Goal: Browse casually: Explore the website without a specific task or goal

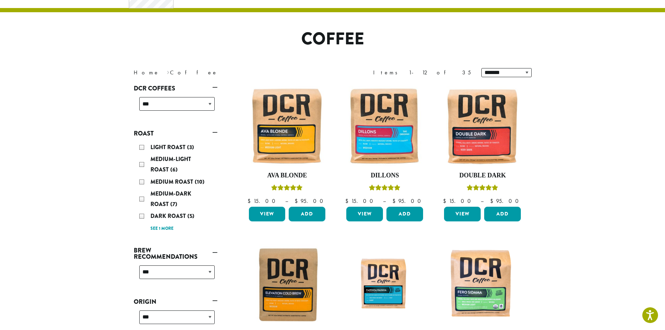
scroll to position [70, 0]
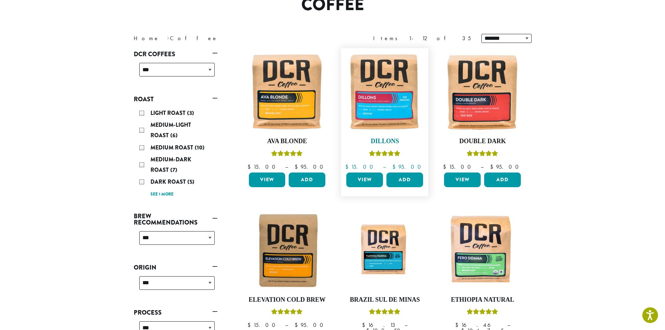
click at [384, 101] on img at bounding box center [385, 92] width 80 height 80
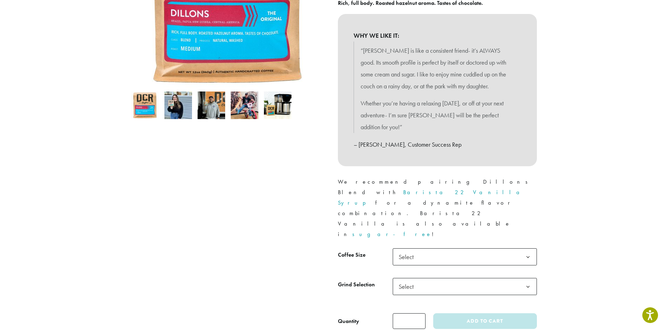
scroll to position [209, 0]
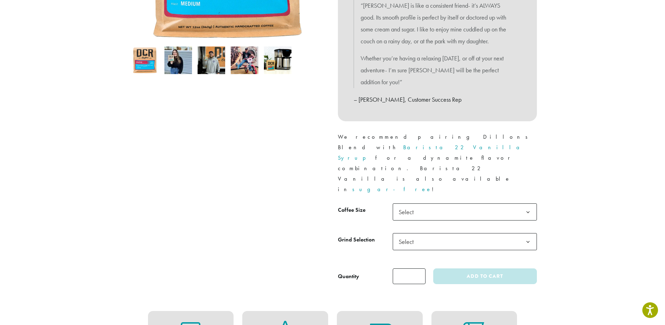
click at [417, 205] on span "Select" at bounding box center [408, 212] width 25 height 14
click at [407, 235] on span "Select" at bounding box center [408, 242] width 25 height 14
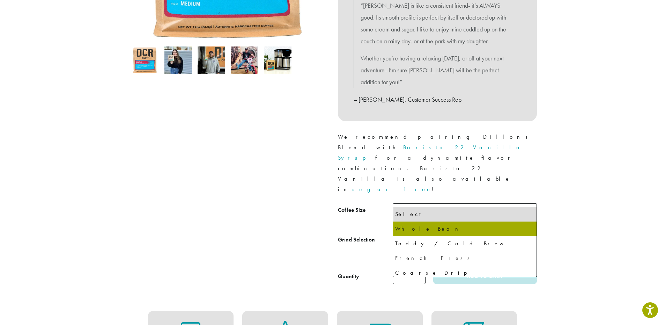
select select "**********"
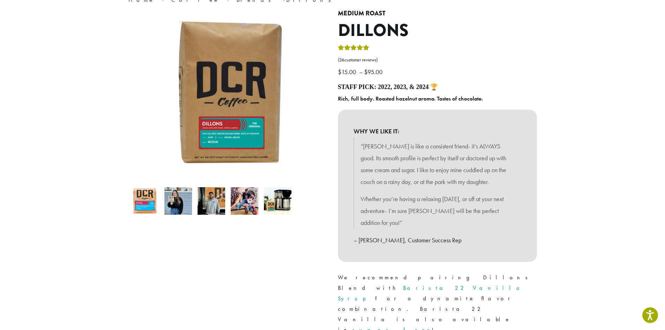
scroll to position [0, 0]
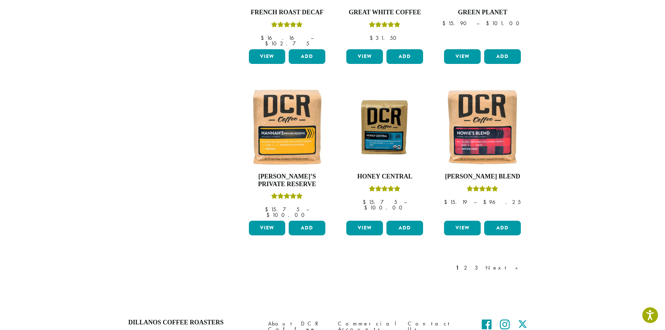
scroll to position [526, 0]
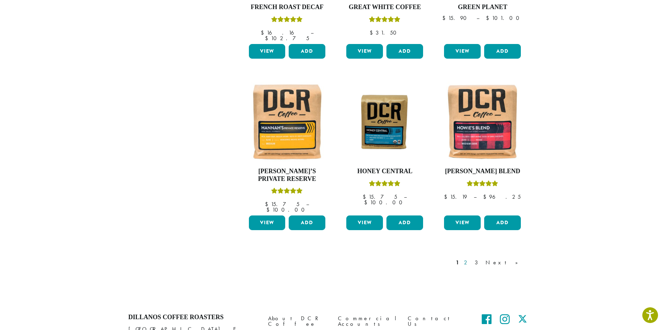
click at [471, 258] on link "2" at bounding box center [467, 262] width 9 height 8
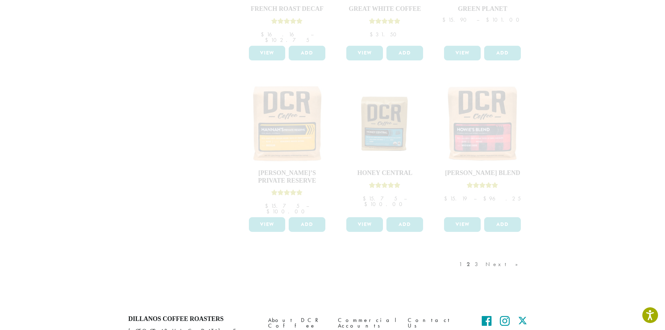
scroll to position [572, 0]
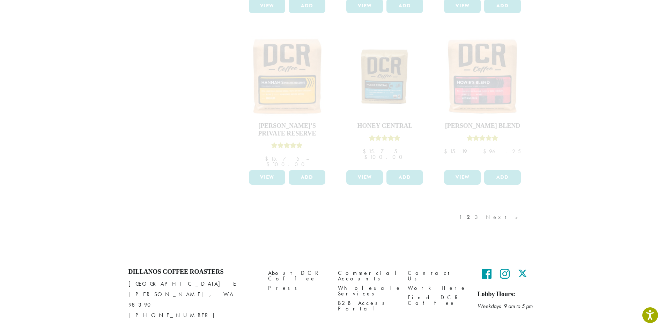
click at [484, 208] on div "1 2 3 Next »" at bounding box center [492, 224] width 69 height 33
click at [493, 208] on div "1 2 3 Next »" at bounding box center [492, 224] width 69 height 33
click at [514, 208] on div "1 2 3 Next »" at bounding box center [492, 224] width 69 height 33
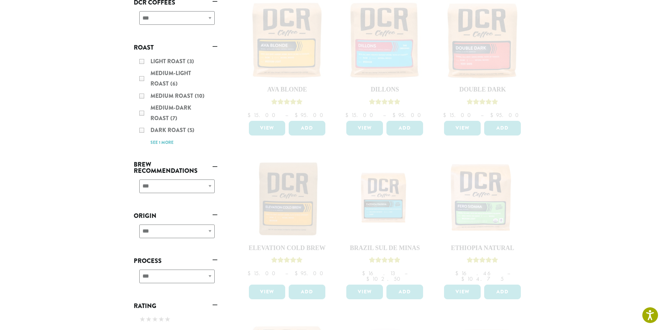
scroll to position [0, 0]
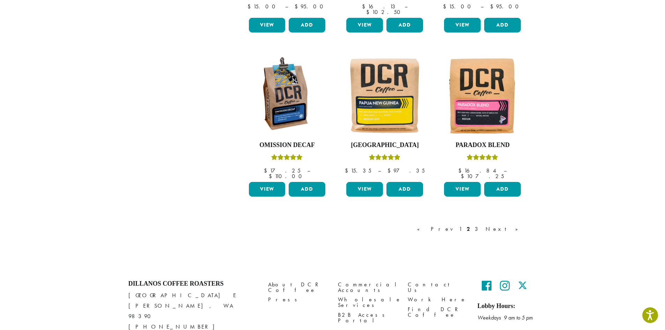
scroll to position [559, 0]
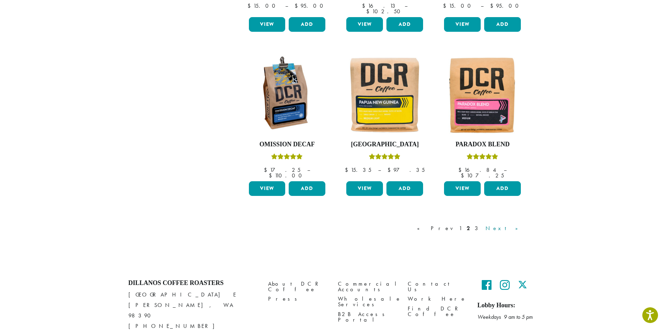
click at [516, 224] on link "Next »" at bounding box center [504, 228] width 40 height 8
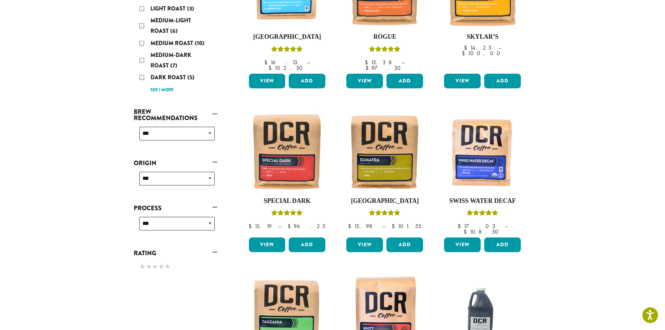
scroll to position [175, 0]
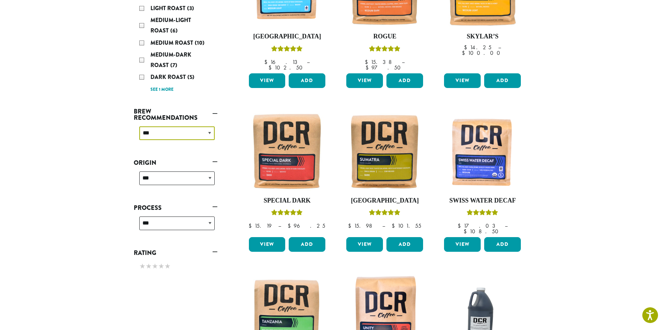
click at [210, 133] on select "**********" at bounding box center [176, 133] width 75 height 14
click at [211, 180] on select "**********" at bounding box center [176, 178] width 75 height 14
click at [209, 221] on select "**********" at bounding box center [176, 223] width 75 height 14
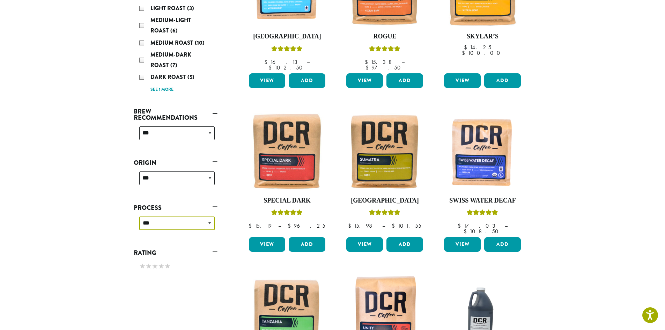
click at [209, 221] on select "**********" at bounding box center [176, 223] width 75 height 14
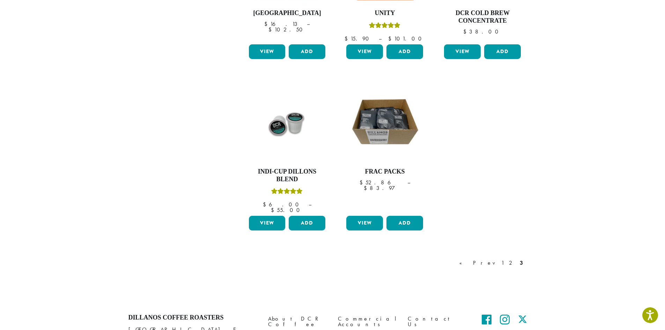
scroll to position [572, 0]
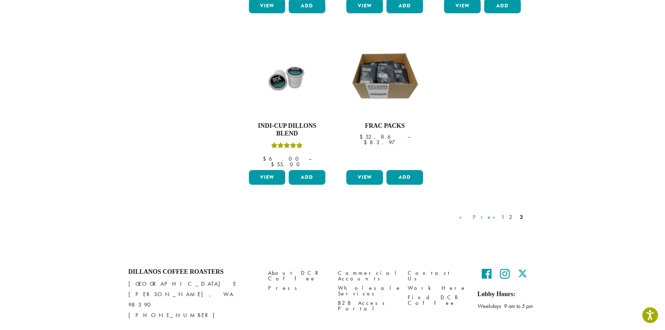
click at [492, 213] on link "« Prev" at bounding box center [478, 217] width 40 height 8
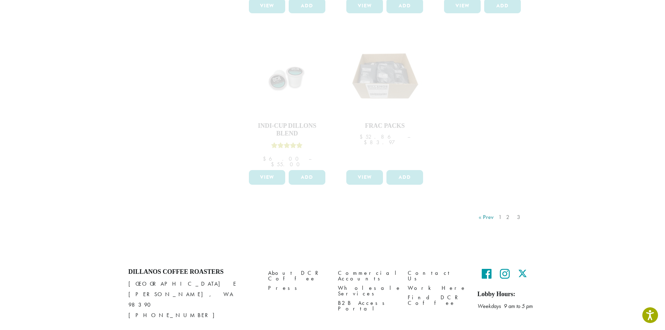
click at [492, 208] on div "« Prev 1 2 3" at bounding box center [501, 224] width 49 height 33
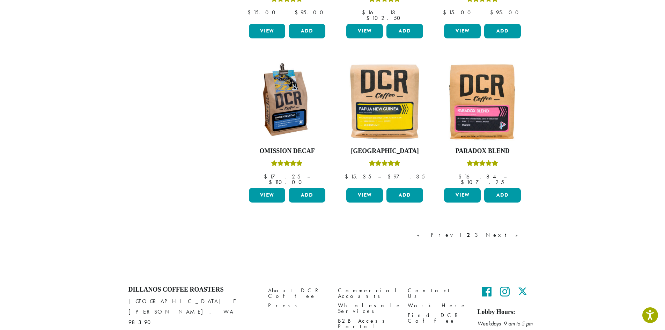
scroll to position [564, 0]
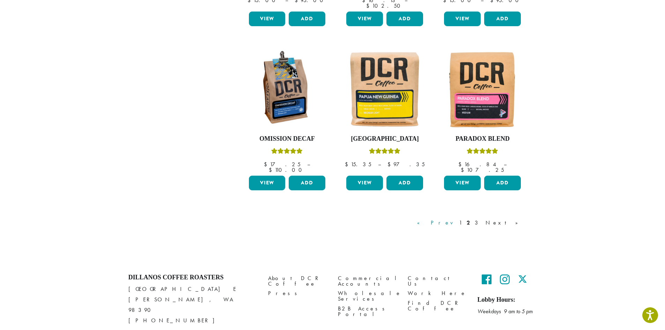
click at [456, 219] on link "« Prev" at bounding box center [436, 223] width 40 height 8
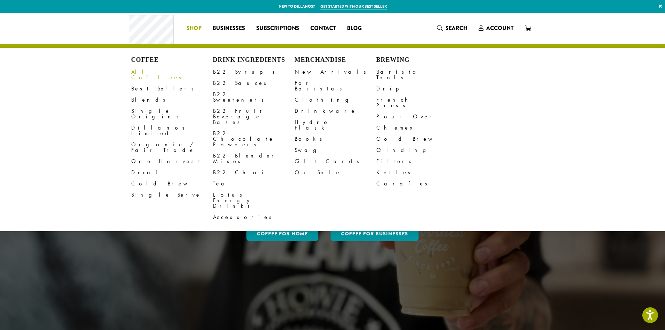
click at [141, 71] on link "All Coffees" at bounding box center [172, 74] width 82 height 17
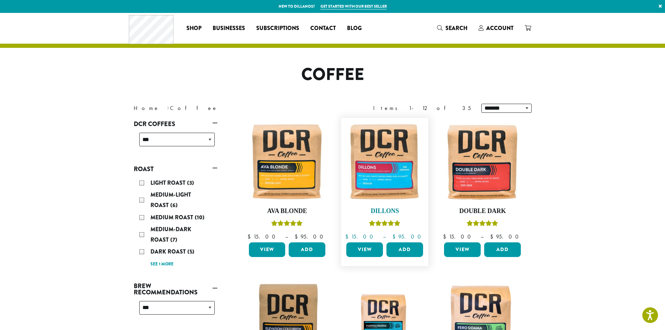
click at [369, 162] on img at bounding box center [385, 162] width 80 height 80
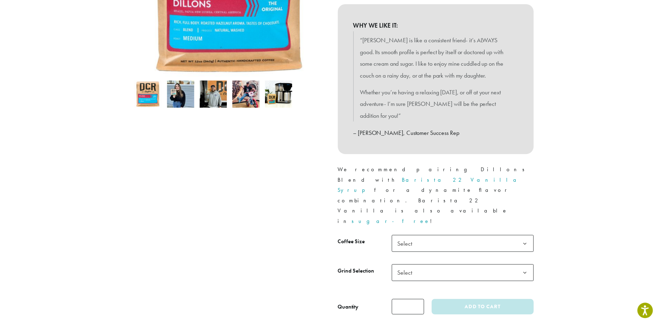
scroll to position [175, 0]
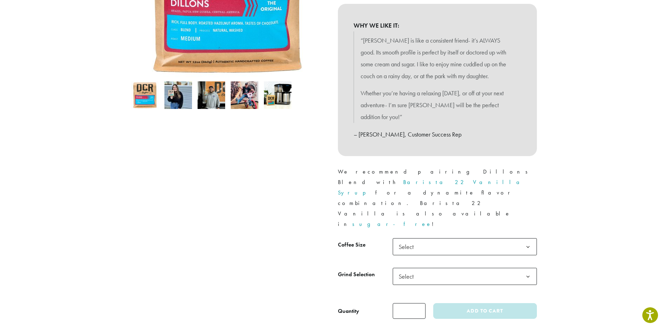
click at [528, 268] on b at bounding box center [528, 276] width 17 height 17
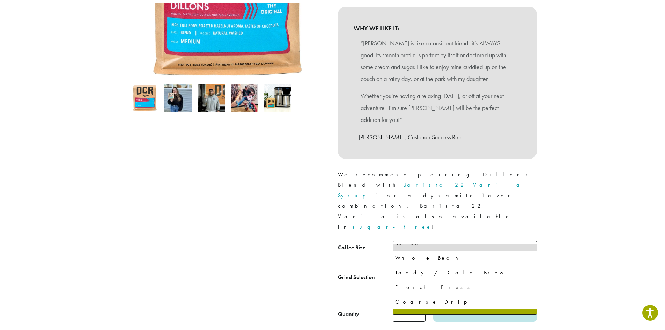
scroll to position [0, 0]
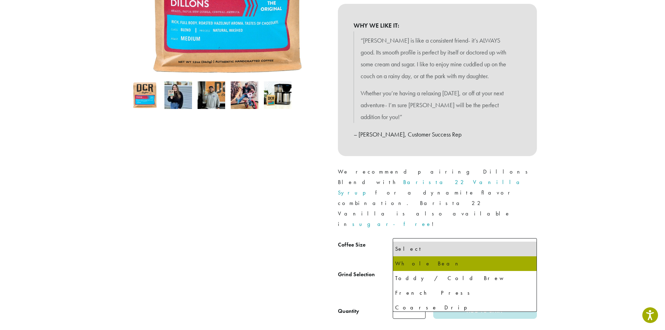
select select "**********"
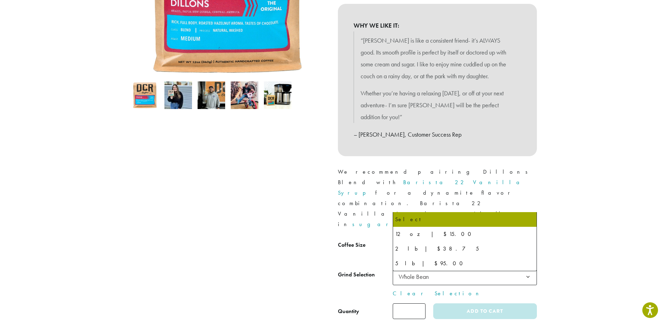
click at [532, 238] on b at bounding box center [528, 246] width 17 height 17
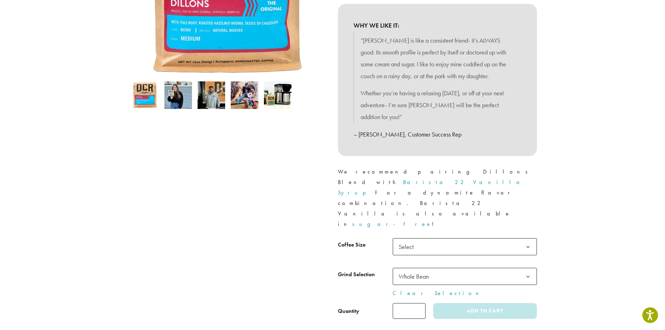
click at [532, 238] on b at bounding box center [528, 246] width 17 height 17
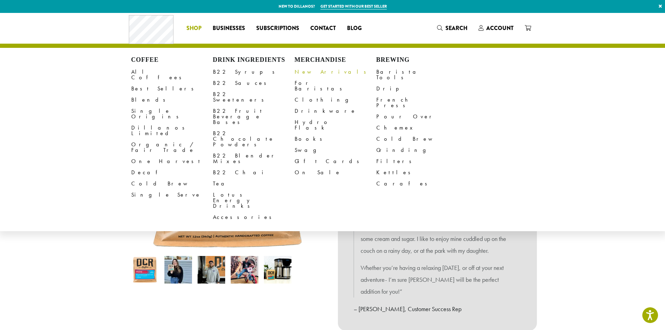
click at [310, 71] on link "New Arrivals" at bounding box center [336, 71] width 82 height 11
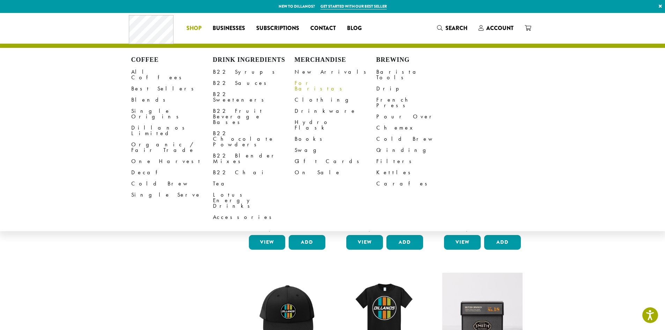
click at [307, 79] on link "For Baristas" at bounding box center [336, 86] width 82 height 17
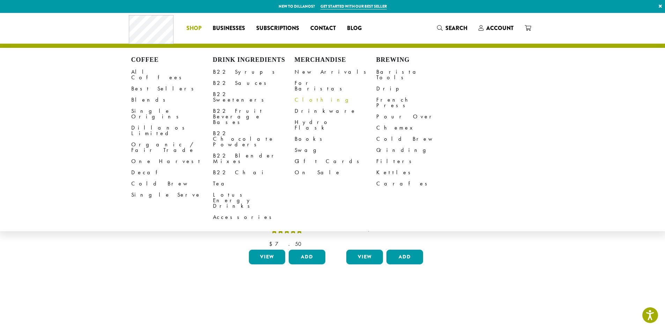
click at [307, 94] on link "Clothing" at bounding box center [336, 99] width 82 height 11
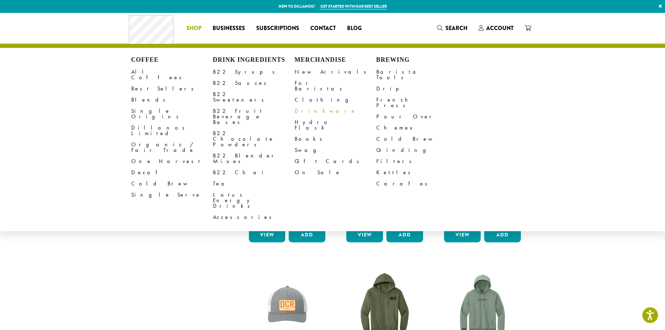
click at [309, 105] on link "Drinkware" at bounding box center [336, 110] width 82 height 11
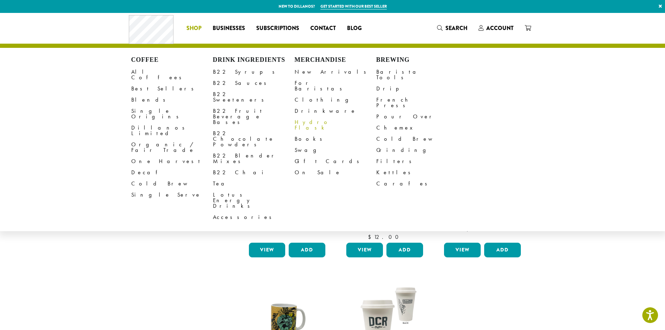
click at [302, 117] on link "Hydro Flask" at bounding box center [336, 125] width 82 height 17
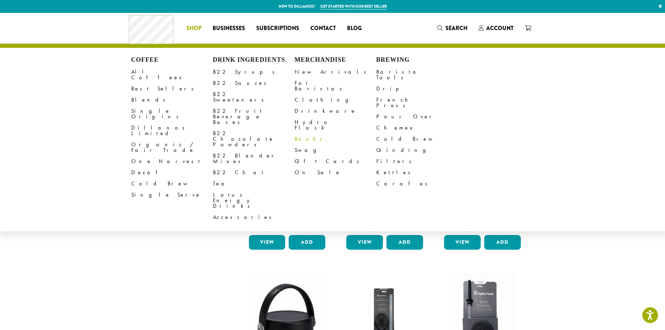
click at [304, 133] on link "Books" at bounding box center [336, 138] width 82 height 11
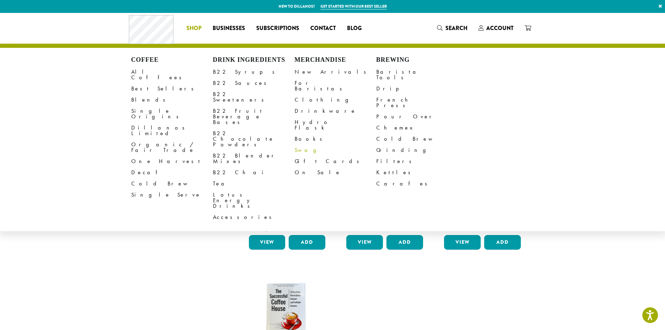
click at [299, 145] on link "Swag" at bounding box center [336, 150] width 82 height 11
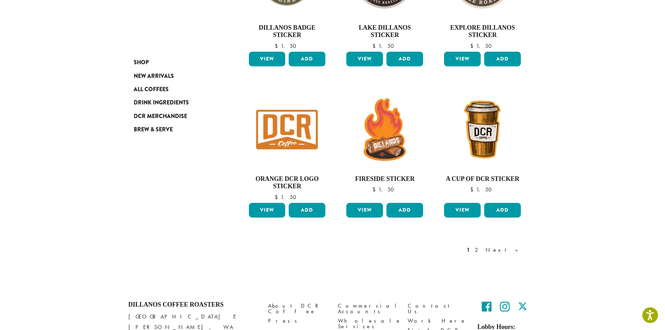
scroll to position [489, 0]
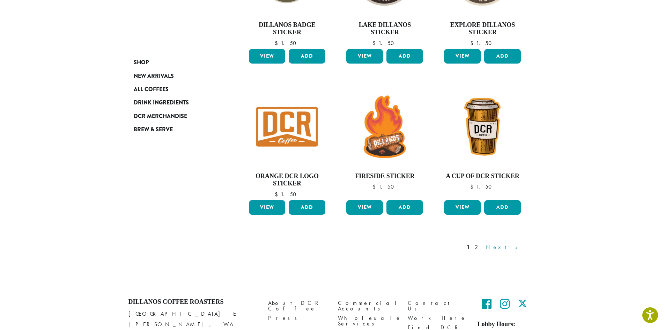
click at [514, 248] on link "Next »" at bounding box center [504, 247] width 40 height 8
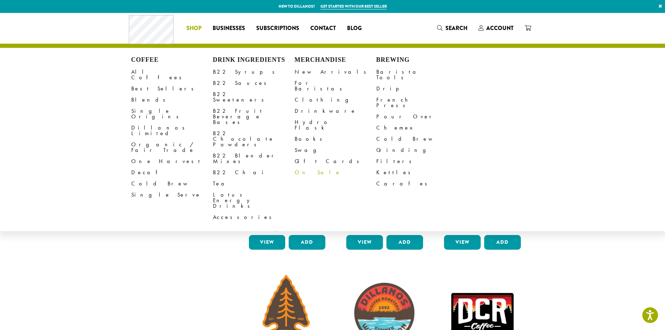
click at [305, 167] on link "On Sale" at bounding box center [336, 172] width 82 height 11
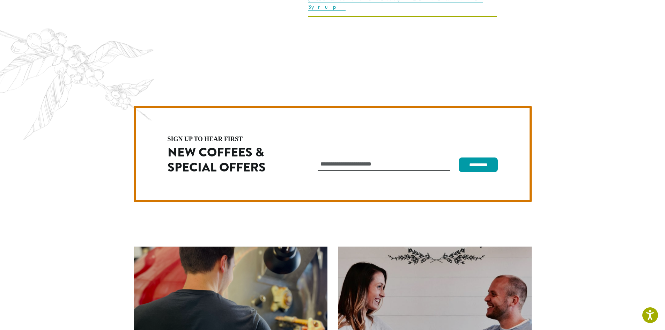
scroll to position [1973, 0]
